Goal: Find contact information: Find contact information

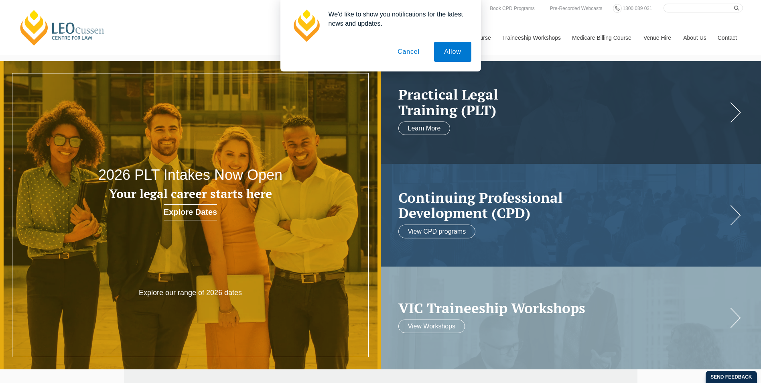
click at [410, 52] on button "Cancel" at bounding box center [409, 52] width 42 height 20
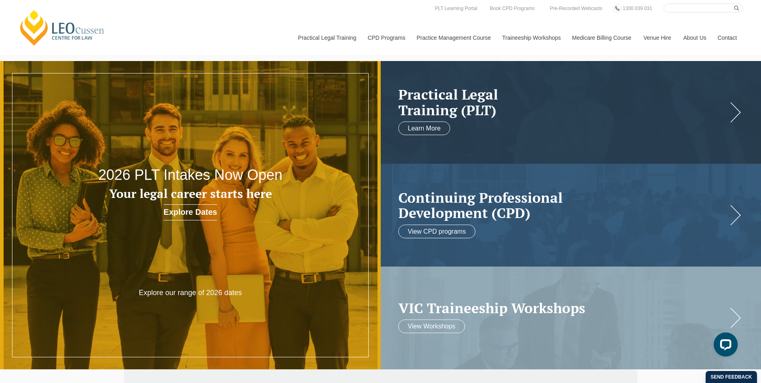
click at [724, 33] on link "Contact" at bounding box center [727, 37] width 31 height 34
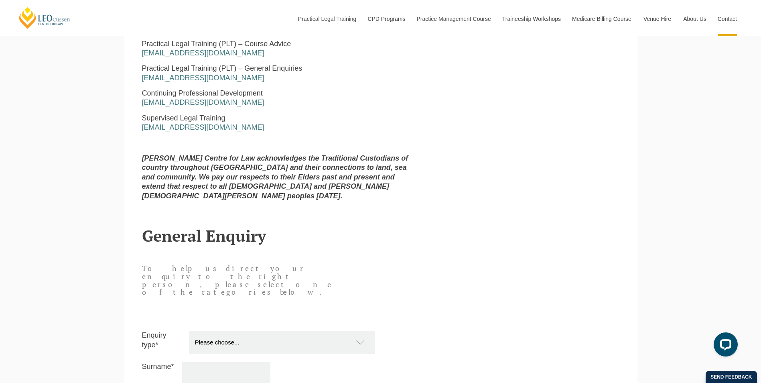
scroll to position [575, 0]
